Goal: Find specific page/section: Find specific page/section

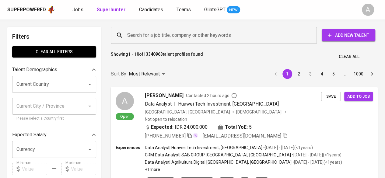
click at [202, 36] on input "Search for a job title, company or other keywords" at bounding box center [215, 35] width 179 height 12
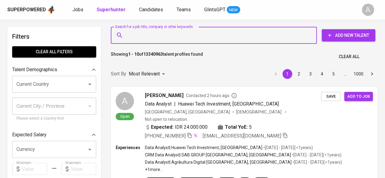
paste input "[PERSON_NAME]"
type input "[PERSON_NAME]"
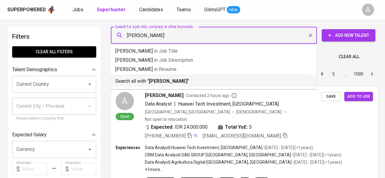
click at [145, 82] on p "Search all with " [PERSON_NAME] "" at bounding box center [213, 81] width 196 height 7
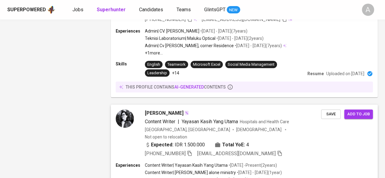
scroll to position [1129, 0]
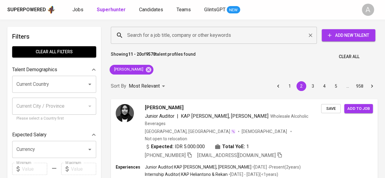
click at [143, 39] on input "Search for a job title, company or other keywords" at bounding box center [215, 35] width 179 height 12
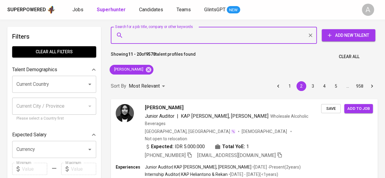
paste input "[PERSON_NAME]"
type input "[PERSON_NAME]"
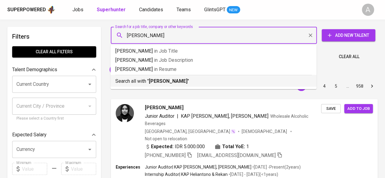
click at [180, 76] on div "Search all with " [PERSON_NAME] "" at bounding box center [213, 80] width 196 height 10
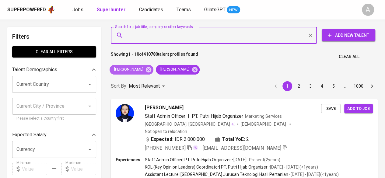
click at [150, 69] on icon at bounding box center [148, 69] width 7 height 7
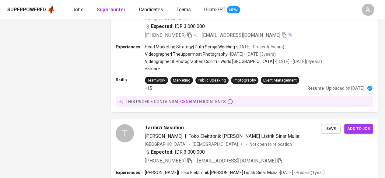
scroll to position [1159, 0]
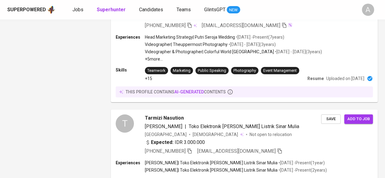
drag, startPoint x: 141, startPoint y: 152, endPoint x: 106, endPoint y: 94, distance: 67.4
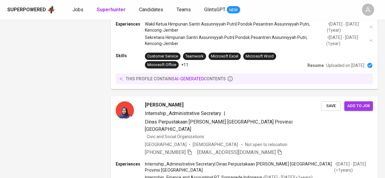
scroll to position [1152, 0]
